Goal: Task Accomplishment & Management: Complete application form

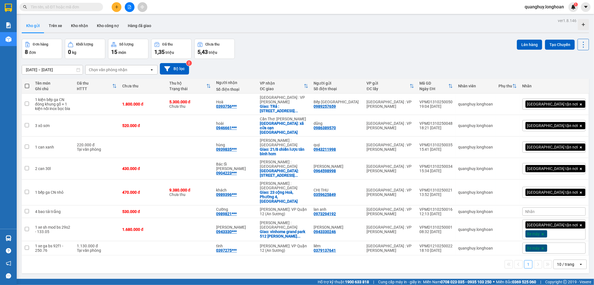
click at [80, 3] on span at bounding box center [62, 7] width 84 height 8
drag, startPoint x: 81, startPoint y: 4, endPoint x: 84, endPoint y: 7, distance: 4.2
click at [84, 7] on input "text" at bounding box center [64, 7] width 66 height 6
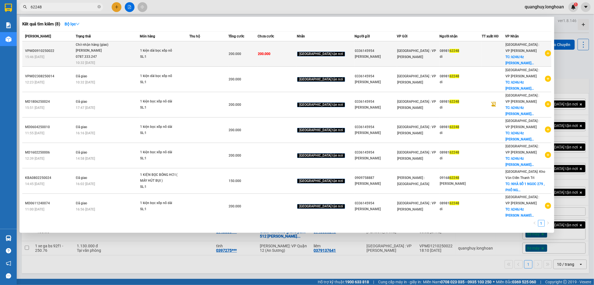
type input "62248"
click at [91, 51] on div "Phạm Thanh Tuấn 0787.333.247" at bounding box center [97, 54] width 42 height 12
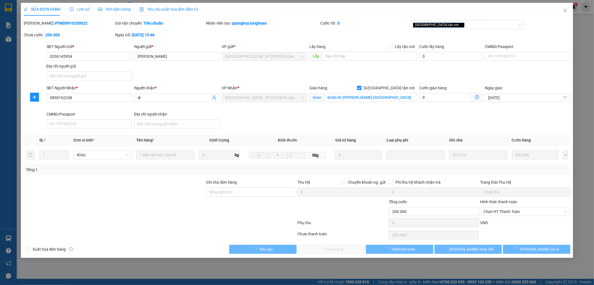
type input "0336145954"
type input "C Hương"
type input "0898162248"
type input "di"
checkbox input "true"
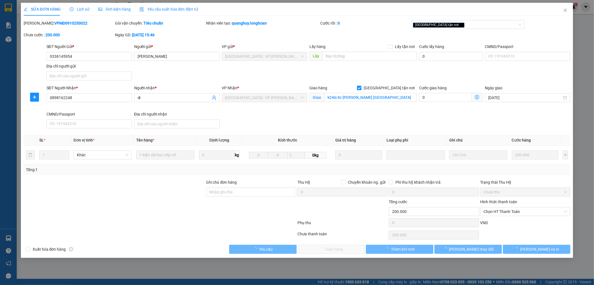
type input "k246/4z trần cao vân tam thuận thanh khê đà nẵng"
type input "0"
type input "200.000"
click at [81, 10] on span "Lịch sử" at bounding box center [80, 9] width 20 height 4
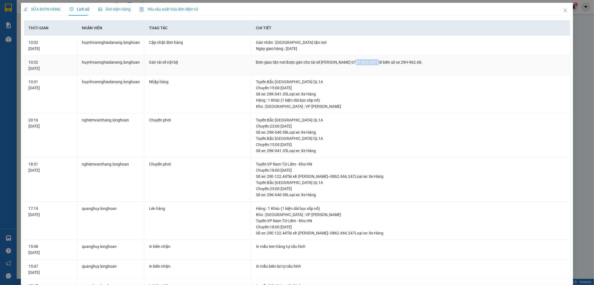
drag, startPoint x: 351, startPoint y: 62, endPoint x: 374, endPoint y: 62, distance: 23.1
click at [374, 62] on div "Đơn giao tận nơi được gán cho tài xế Phạm Thanh Tuấn 0787.333.247 với biển số x…" at bounding box center [411, 62] width 310 height 6
copy div "0787.333.247"
click at [564, 9] on icon "close" at bounding box center [566, 10] width 4 height 4
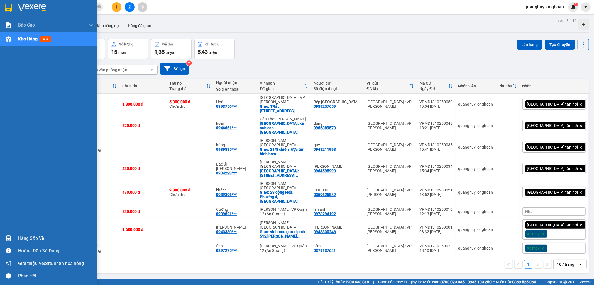
click at [4, 6] on div at bounding box center [9, 8] width 10 height 10
click at [4, 11] on div at bounding box center [9, 8] width 10 height 10
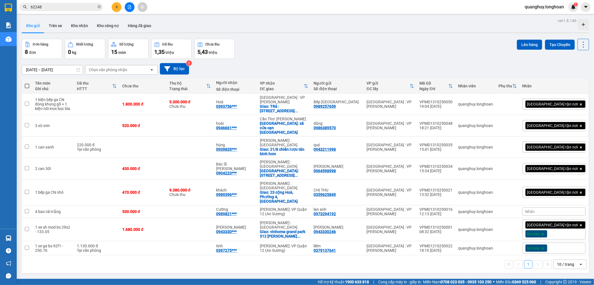
click at [22, 255] on div "1 10 / trang open" at bounding box center [306, 264] width 568 height 18
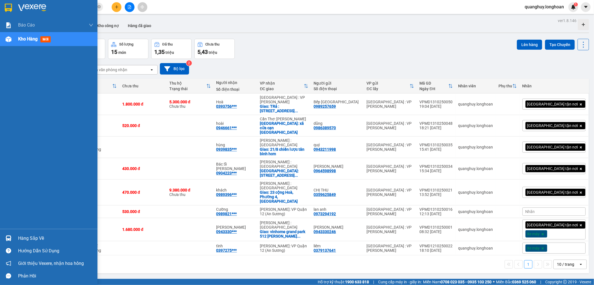
click at [21, 235] on div "Hàng sắp về" at bounding box center [55, 238] width 75 height 8
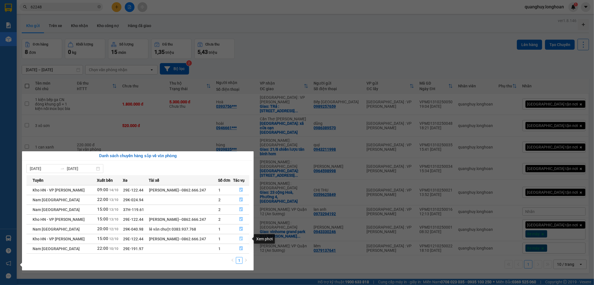
click at [242, 238] on icon "file-done" at bounding box center [241, 238] width 4 height 4
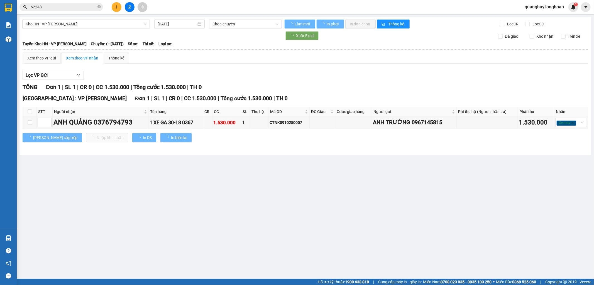
type input "12/10/2025"
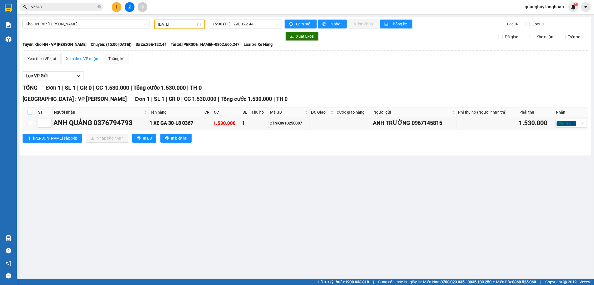
click at [28, 113] on input "checkbox" at bounding box center [30, 112] width 4 height 4
checkbox input "true"
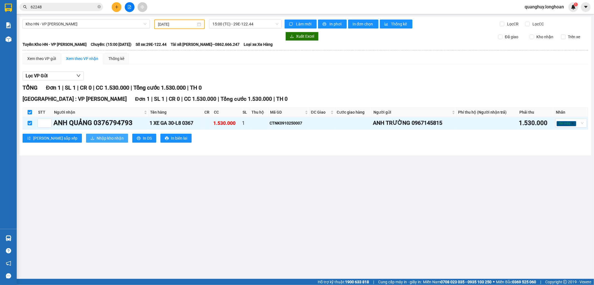
click at [97, 137] on span "Nhập kho nhận" at bounding box center [110, 138] width 27 height 6
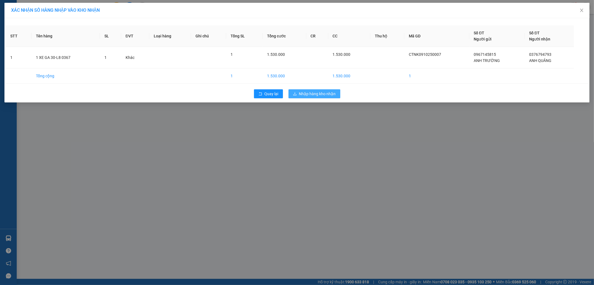
click at [321, 91] on span "Nhập hàng kho nhận" at bounding box center [317, 94] width 37 height 6
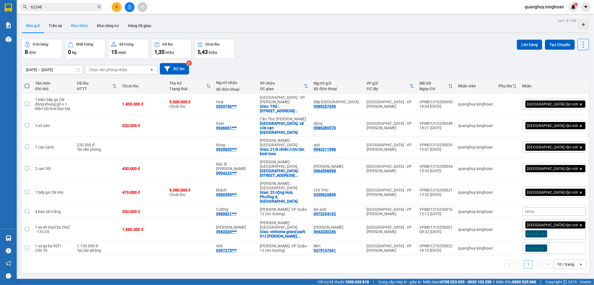
click at [86, 27] on button "Kho nhận" at bounding box center [80, 25] width 26 height 13
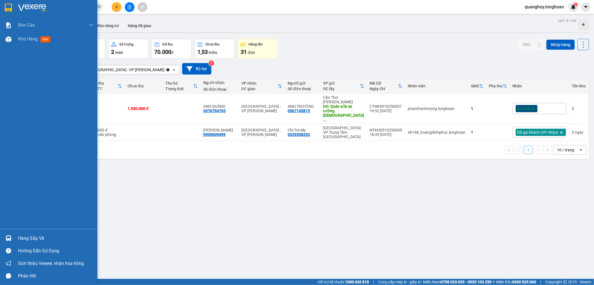
click at [40, 234] on div "Hàng sắp về" at bounding box center [55, 238] width 75 height 8
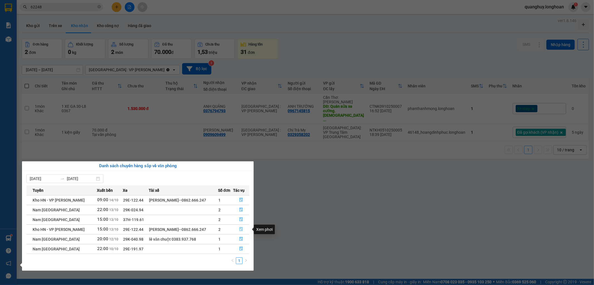
click at [241, 229] on icon "file-done" at bounding box center [241, 229] width 4 height 4
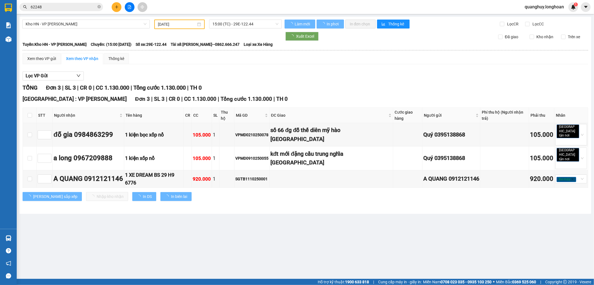
type input "13/10/2025"
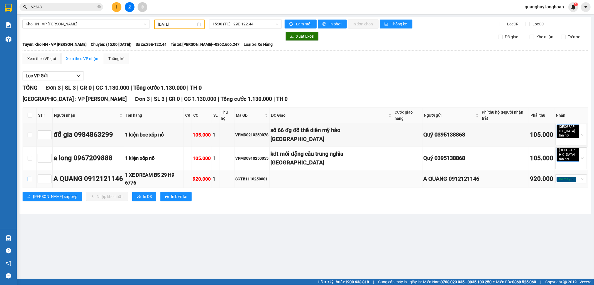
click at [28, 176] on input "checkbox" at bounding box center [30, 178] width 4 height 4
checkbox input "true"
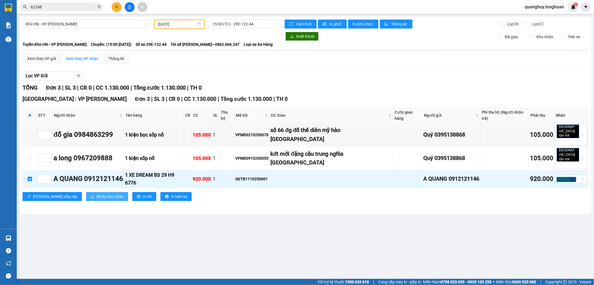
click at [97, 192] on button "Nhập kho nhận" at bounding box center [107, 196] width 42 height 9
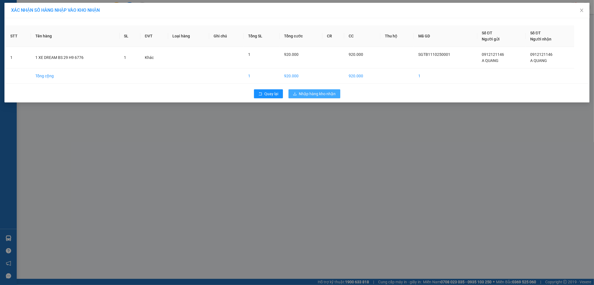
click at [329, 94] on span "Nhập hàng kho nhận" at bounding box center [317, 94] width 37 height 6
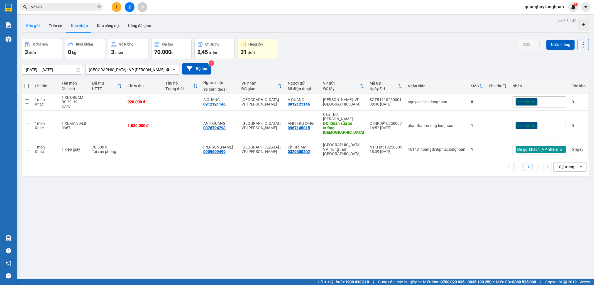
click at [34, 26] on button "Kho gửi" at bounding box center [33, 25] width 23 height 13
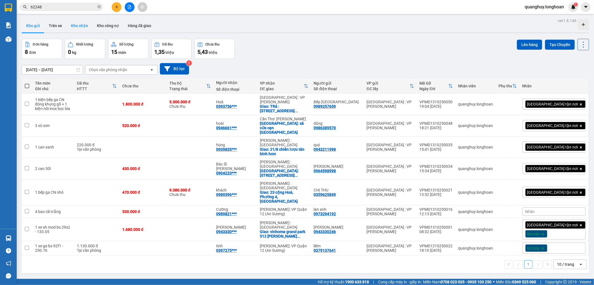
click at [87, 26] on button "Kho nhận" at bounding box center [80, 25] width 26 height 13
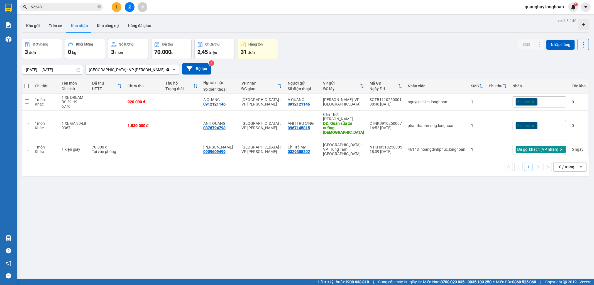
click at [563, 164] on div "10 / trang" at bounding box center [565, 167] width 17 height 6
click at [562, 217] on span "100 / trang" at bounding box center [563, 218] width 20 height 6
click at [47, 70] on input "[DATE] – [DATE]" at bounding box center [52, 69] width 61 height 9
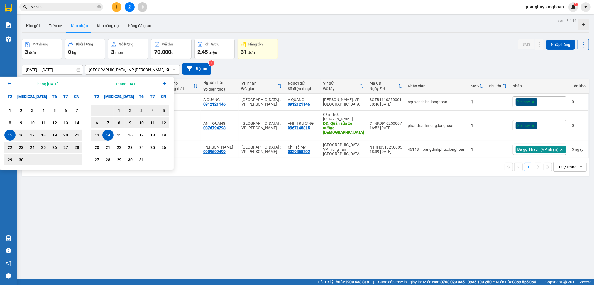
click at [6, 83] on icon "Arrow Left" at bounding box center [9, 83] width 7 height 7
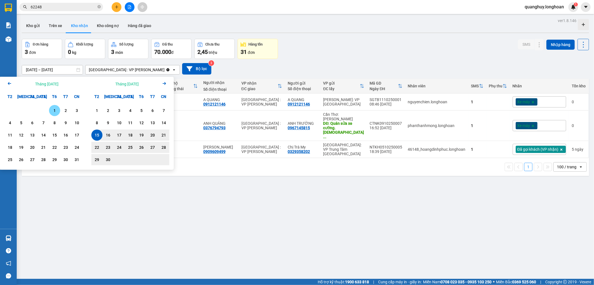
click at [11, 80] on icon "Arrow Left" at bounding box center [9, 83] width 7 height 7
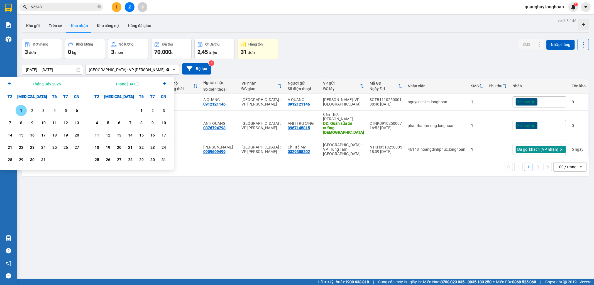
click at [22, 110] on div "1" at bounding box center [21, 110] width 8 height 7
click at [167, 81] on icon "Arrow Right" at bounding box center [164, 83] width 7 height 7
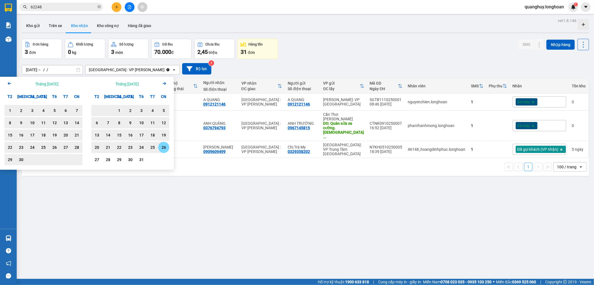
click at [167, 147] on div "26" at bounding box center [164, 147] width 8 height 7
type input "01/07/2025 – 26/10/2025"
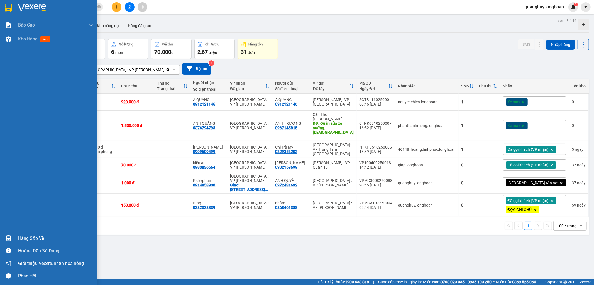
click at [3, 6] on div at bounding box center [49, 9] width 98 height 18
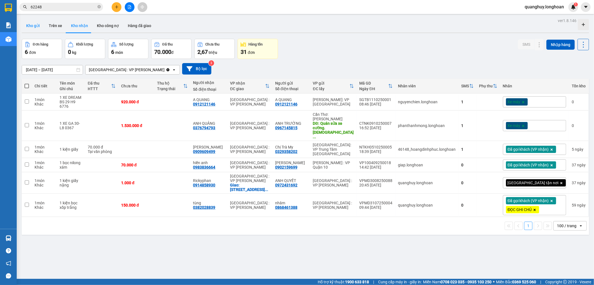
click at [38, 28] on button "Kho gửi" at bounding box center [33, 25] width 23 height 13
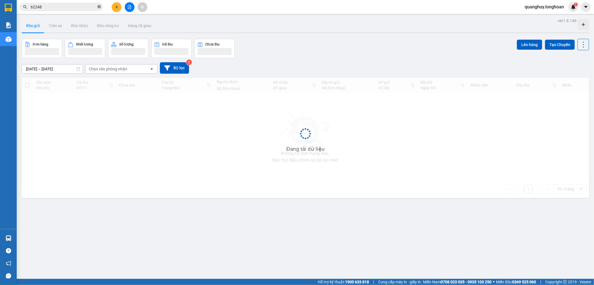
click at [99, 8] on icon "close-circle" at bounding box center [99, 6] width 3 height 3
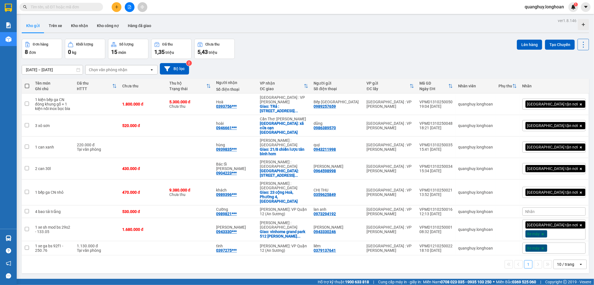
click at [93, 8] on input "text" at bounding box center [64, 7] width 66 height 6
paste input "0782818163"
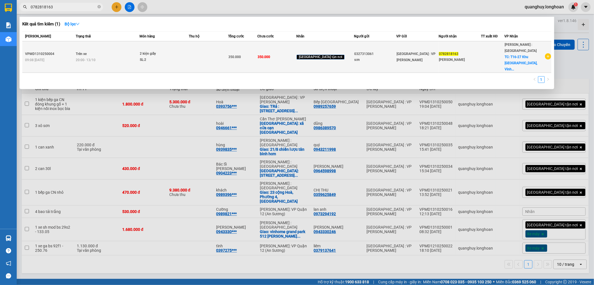
type input "0782818163"
click at [448, 52] on span "0782818163" at bounding box center [449, 54] width 20 height 4
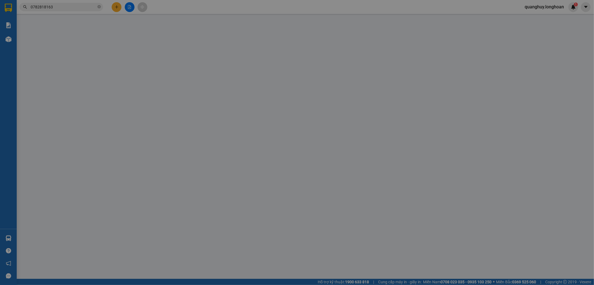
type input "0327313061"
type input "sơn"
type input "0782818163"
type input "Nguyễn Thanh Thảo"
checkbox input "true"
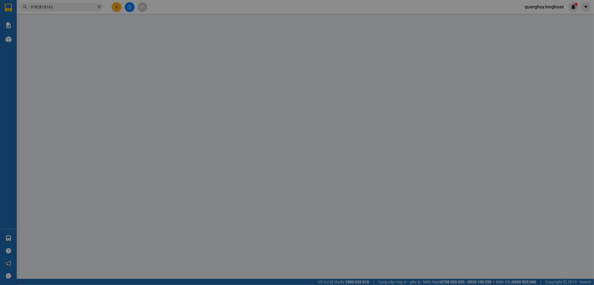
type input "T16-27 Khu Manhattan, Vinhomes Grand Park, Long Bình, TP Thủ Đức, TPHCM, Phường…"
type input "hàng ko đồng kiểm giao nguyên kiện hư vỡ k đền"
type input "0"
type input "350.000"
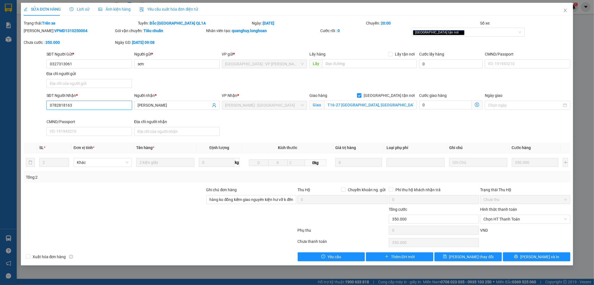
click at [118, 104] on input "0782818163" at bounding box center [90, 105] width 86 height 9
paste input "909094105"
type input "0909094105"
click at [520, 256] on button "Lưu và In" at bounding box center [536, 256] width 67 height 9
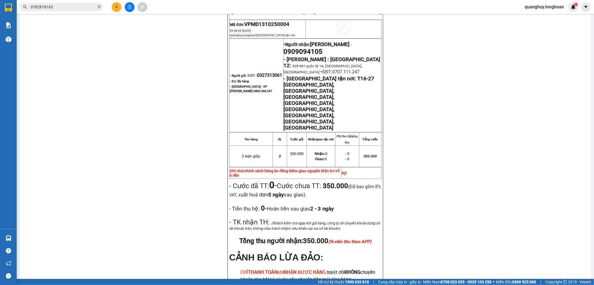
scroll to position [279, 0]
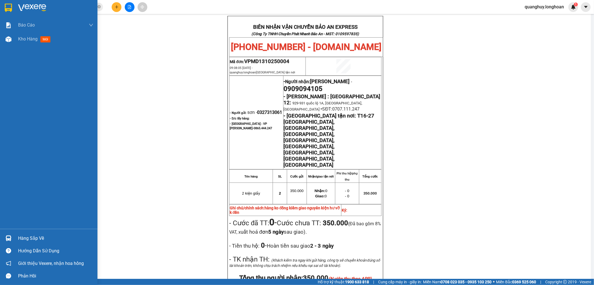
click at [4, 8] on div at bounding box center [9, 8] width 10 height 10
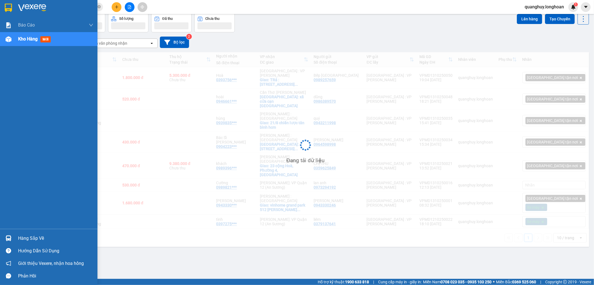
scroll to position [26, 0]
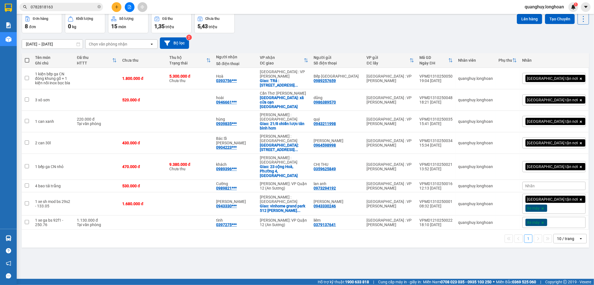
click at [84, 9] on input "0782818163" at bounding box center [64, 7] width 66 height 6
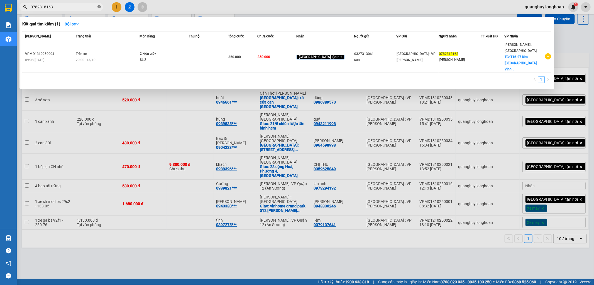
click at [99, 6] on icon "close-circle" at bounding box center [99, 6] width 3 height 3
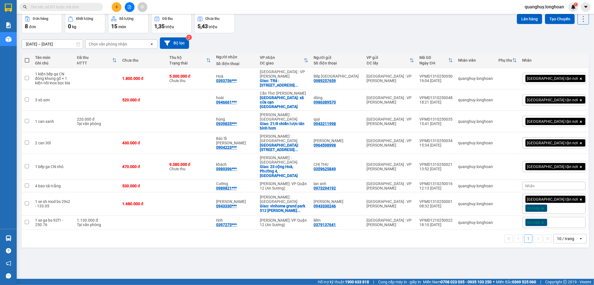
click at [87, 9] on input "text" at bounding box center [64, 7] width 66 height 6
click at [88, 8] on input "text" at bounding box center [64, 7] width 66 height 6
click at [89, 3] on span at bounding box center [62, 7] width 84 height 8
click at [89, 6] on input "text" at bounding box center [64, 7] width 66 height 6
paste input "0909094105"
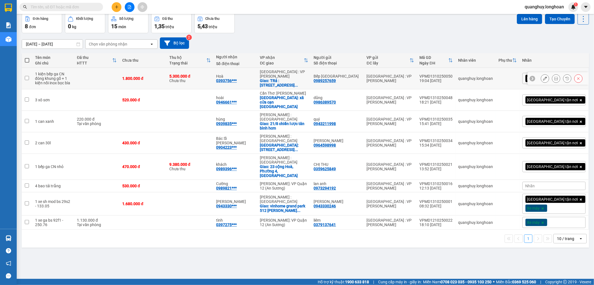
type input "0909094105"
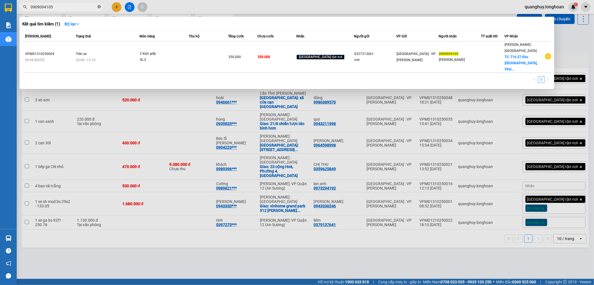
click at [99, 7] on icon "close-circle" at bounding box center [99, 6] width 3 height 3
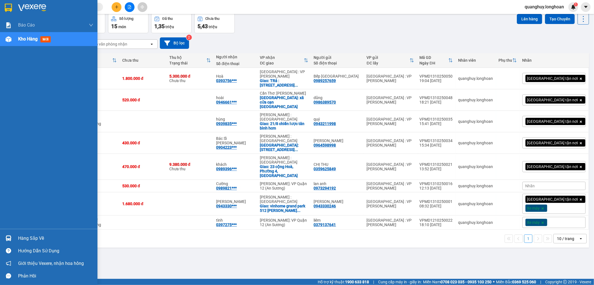
click at [6, 10] on img at bounding box center [8, 8] width 7 height 8
